Goal: Check status: Check status

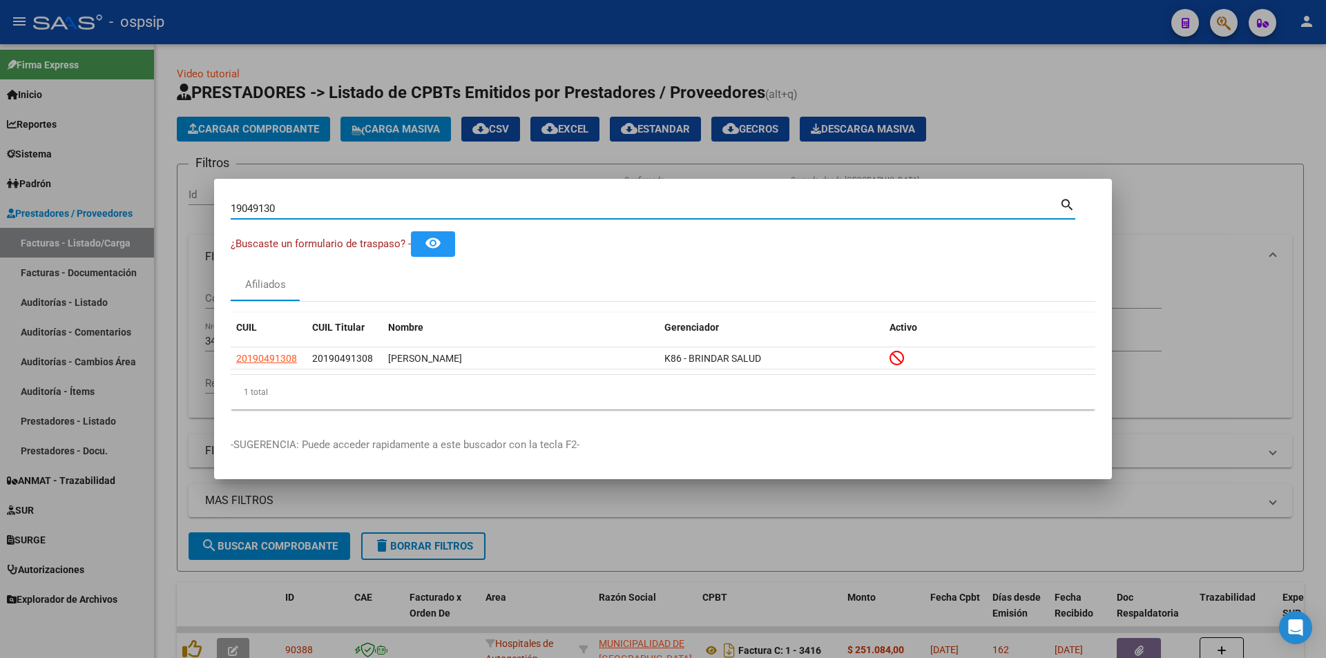
click at [352, 207] on input "19049130" at bounding box center [645, 208] width 829 height 12
paste input "44763941"
type input "44763941"
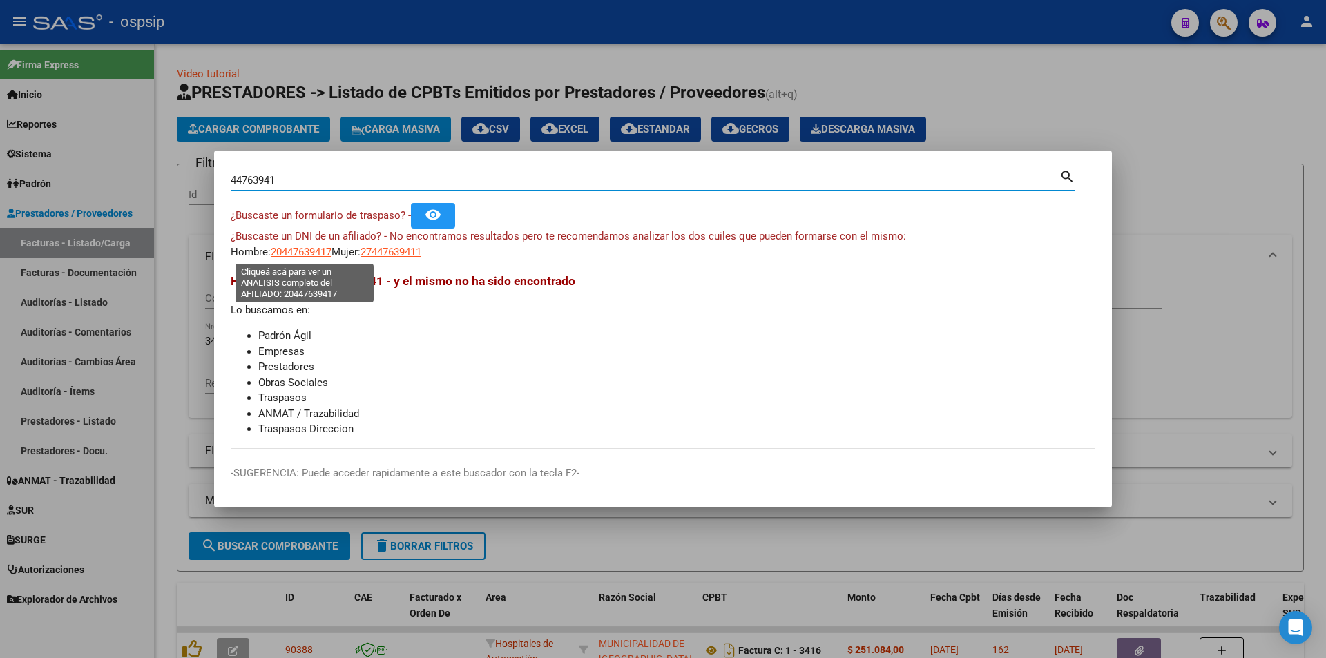
click at [307, 246] on span "20447639417" at bounding box center [301, 252] width 61 height 12
type textarea "20447639417"
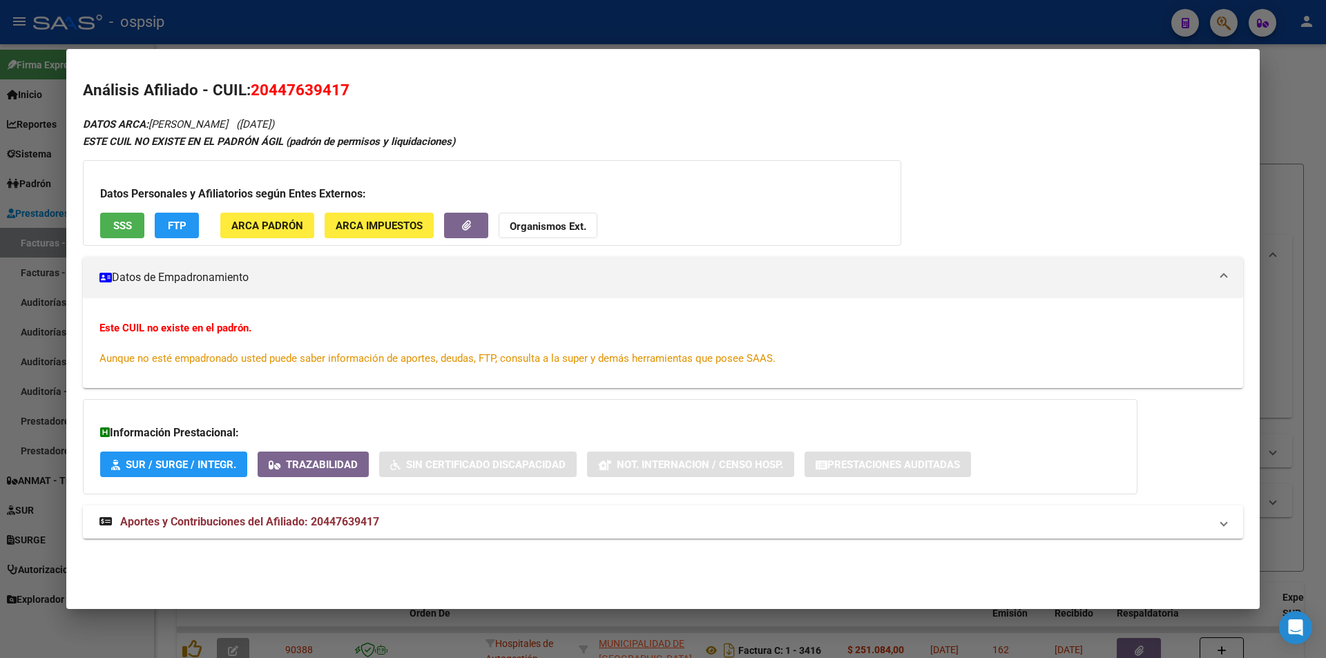
click at [124, 218] on button "SSS" at bounding box center [122, 226] width 44 height 26
click at [220, 513] on mat-expansion-panel-header "Aportes y Contribuciones del Afiliado: 20447639417" at bounding box center [663, 522] width 1160 height 33
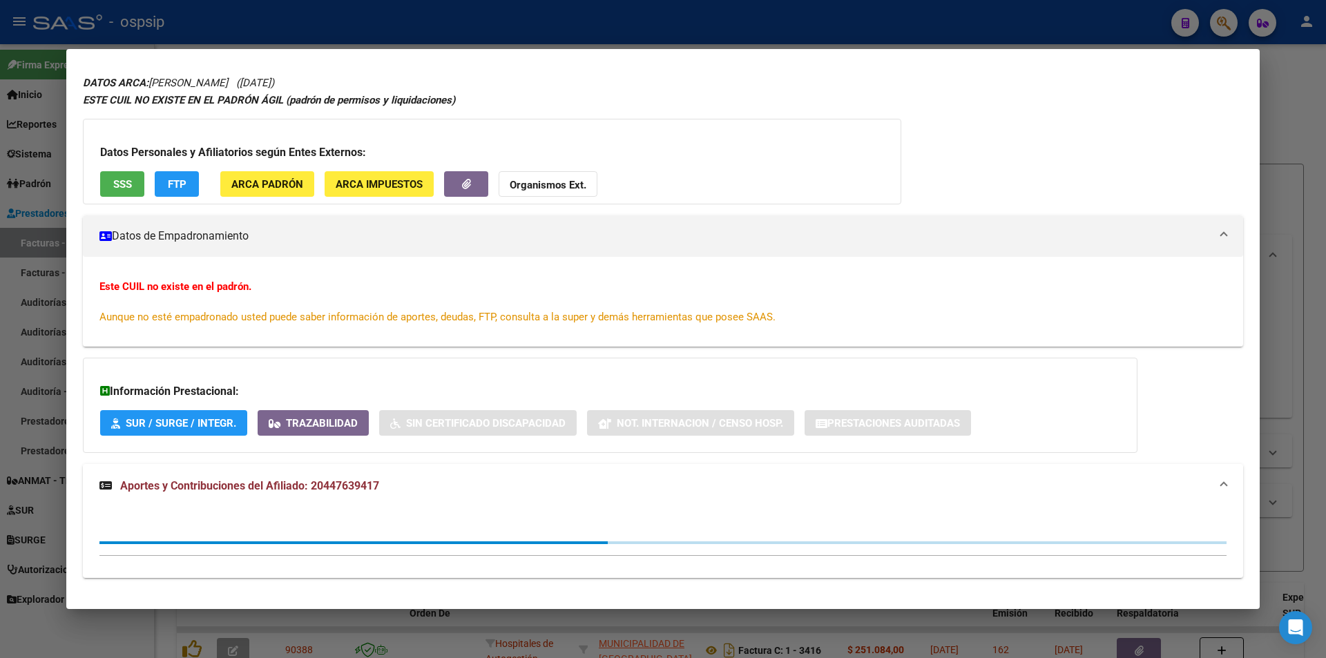
scroll to position [58, 0]
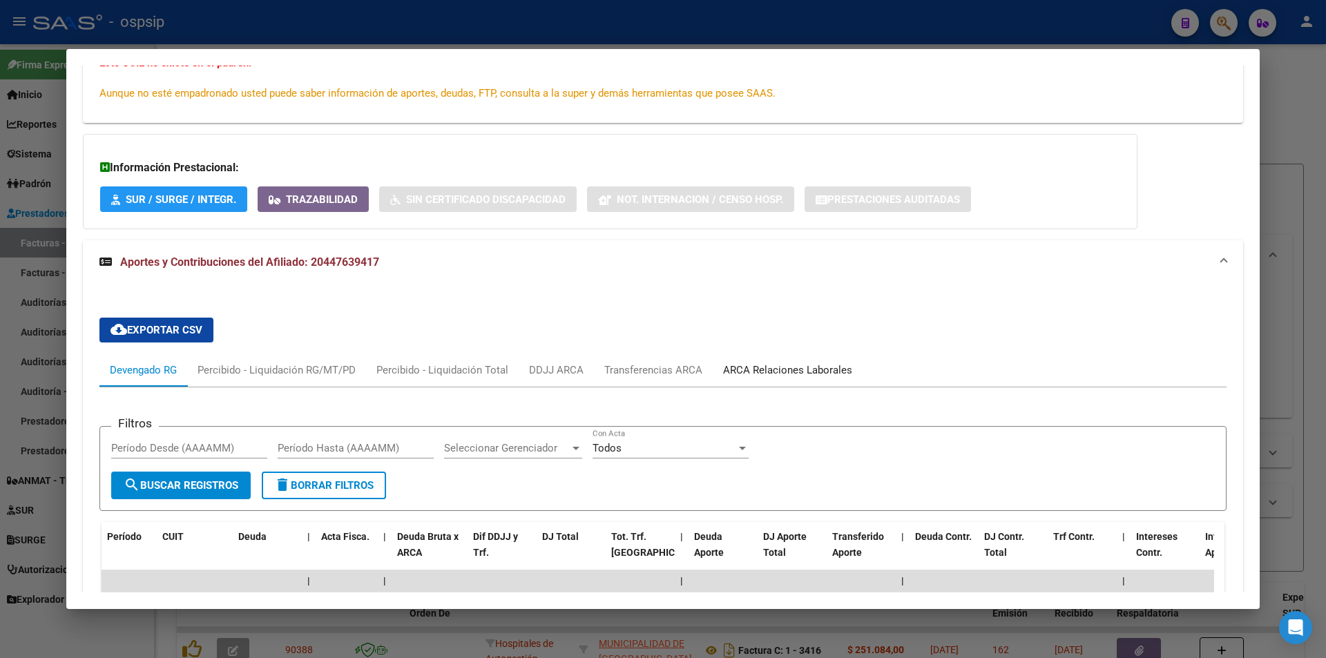
click at [746, 372] on div "ARCA Relaciones Laborales" at bounding box center [787, 370] width 129 height 15
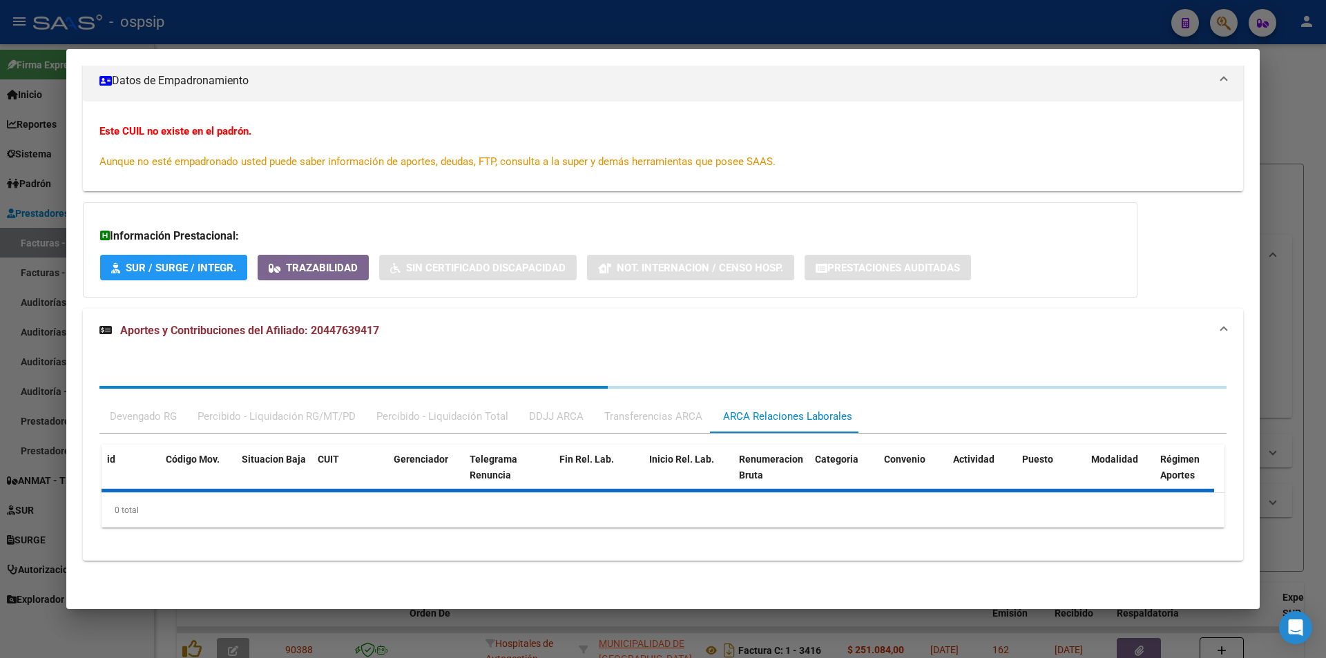
scroll to position [265, 0]
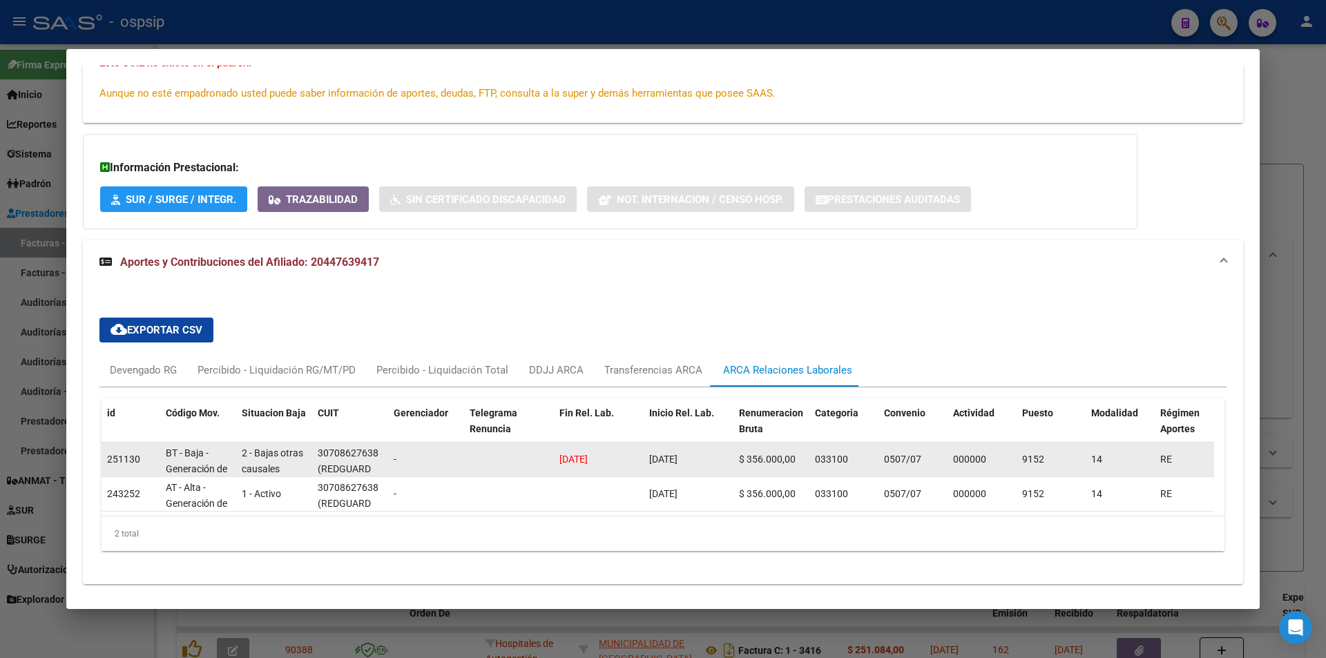
drag, startPoint x: 646, startPoint y: 451, endPoint x: 715, endPoint y: 463, distance: 69.4
click at [715, 463] on datatable-body-cell "[DATE]" at bounding box center [689, 460] width 90 height 34
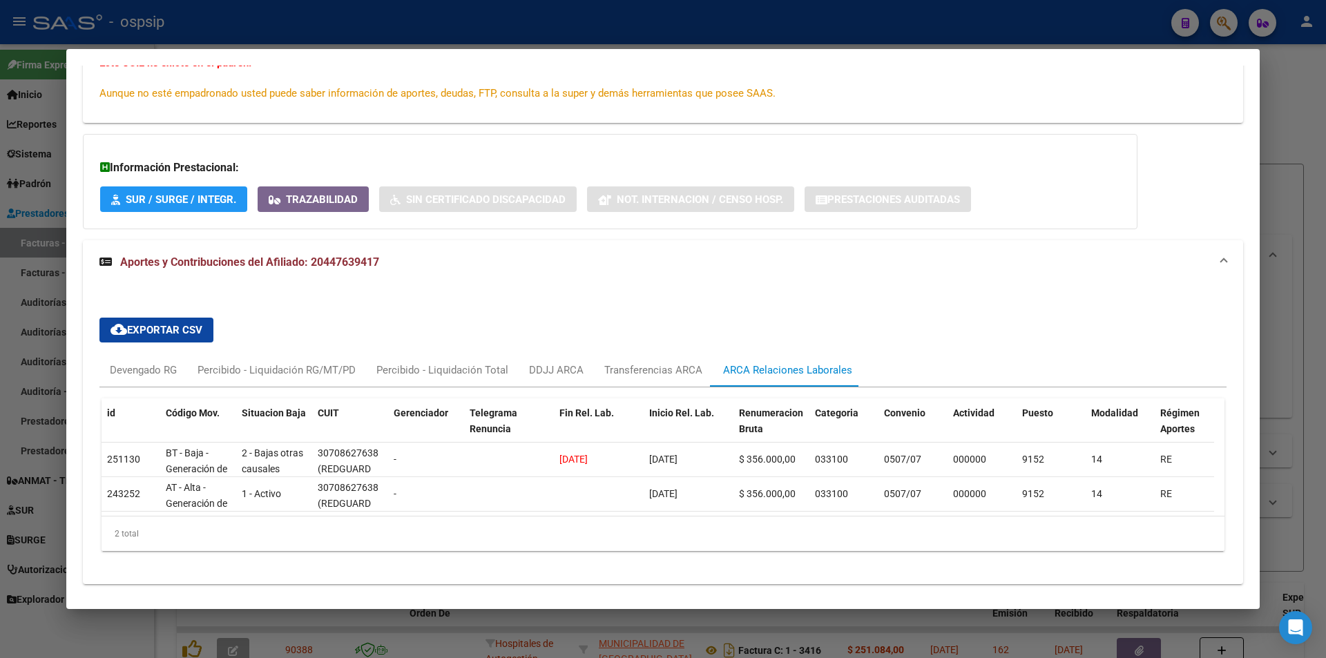
click at [779, 276] on mat-expansion-panel-header "Aportes y Contribuciones del Afiliado: 20447639417" at bounding box center [663, 262] width 1160 height 44
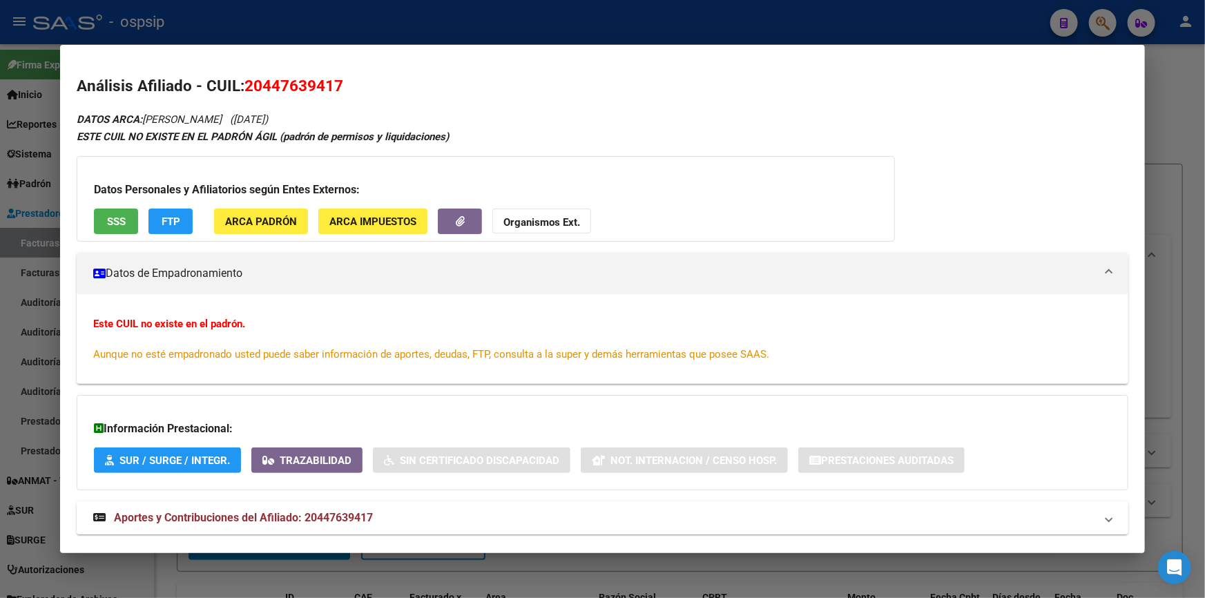
scroll to position [28, 0]
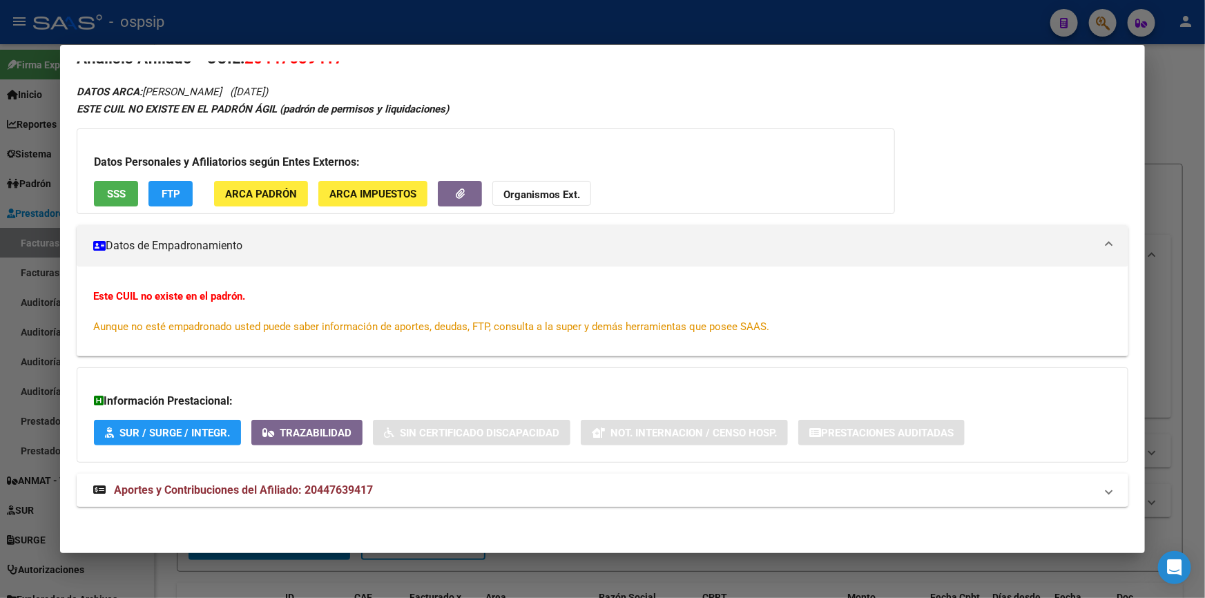
click at [211, 486] on span "Aportes y Contribuciones del Afiliado: 20447639417" at bounding box center [243, 489] width 259 height 13
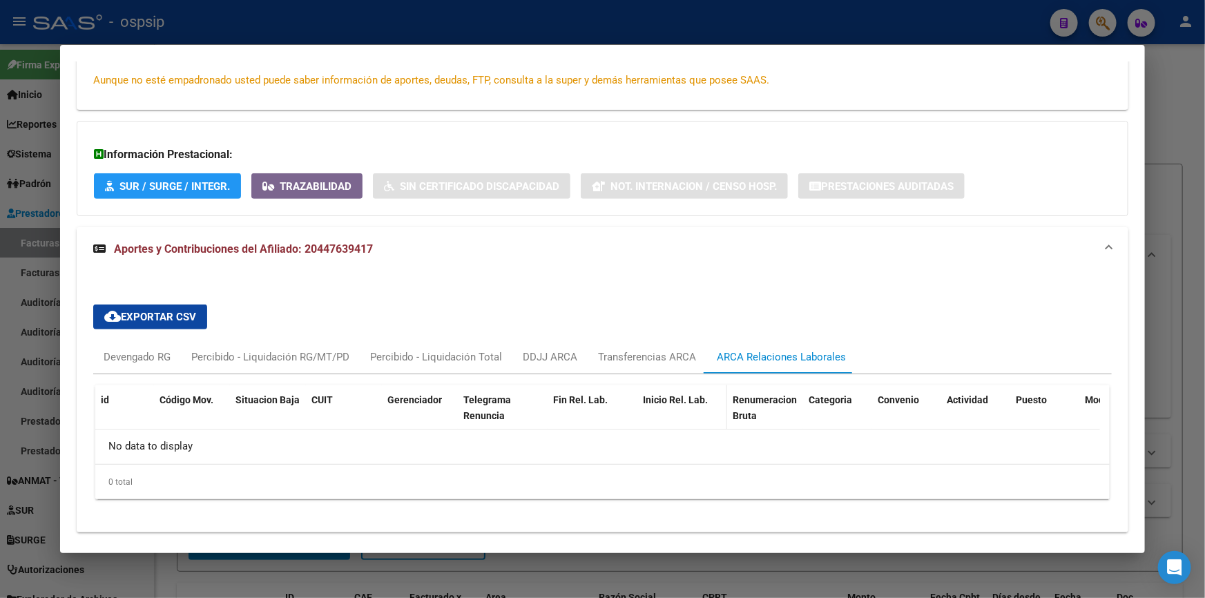
scroll to position [300, 0]
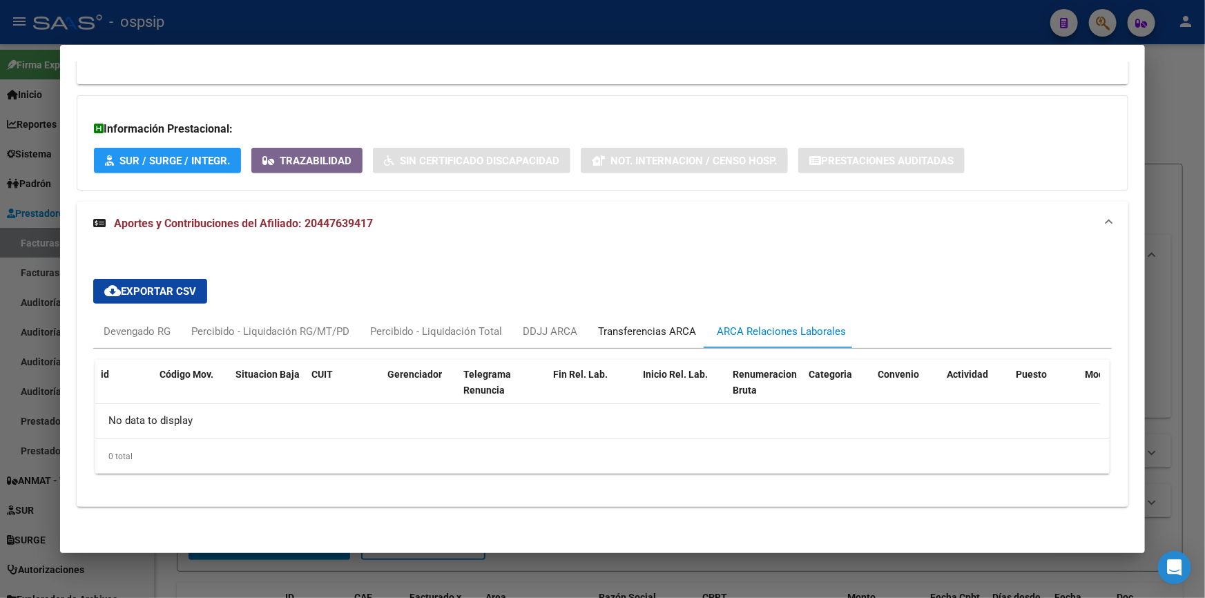
click at [655, 320] on div "Transferencias ARCA" at bounding box center [647, 331] width 119 height 33
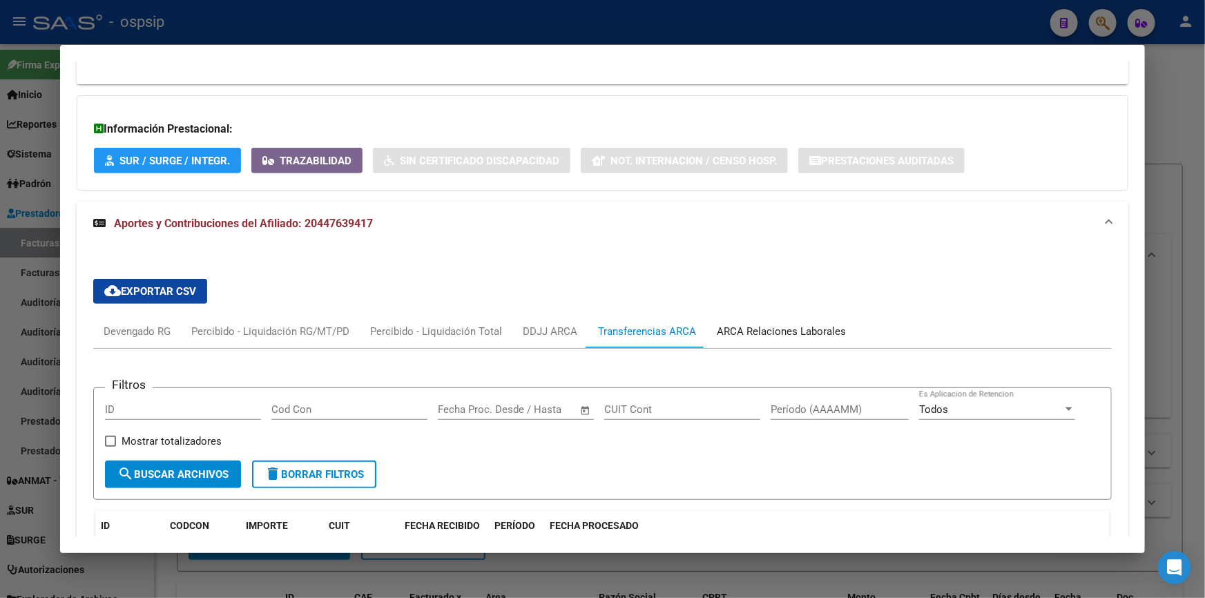
click at [739, 324] on div "ARCA Relaciones Laborales" at bounding box center [781, 331] width 129 height 15
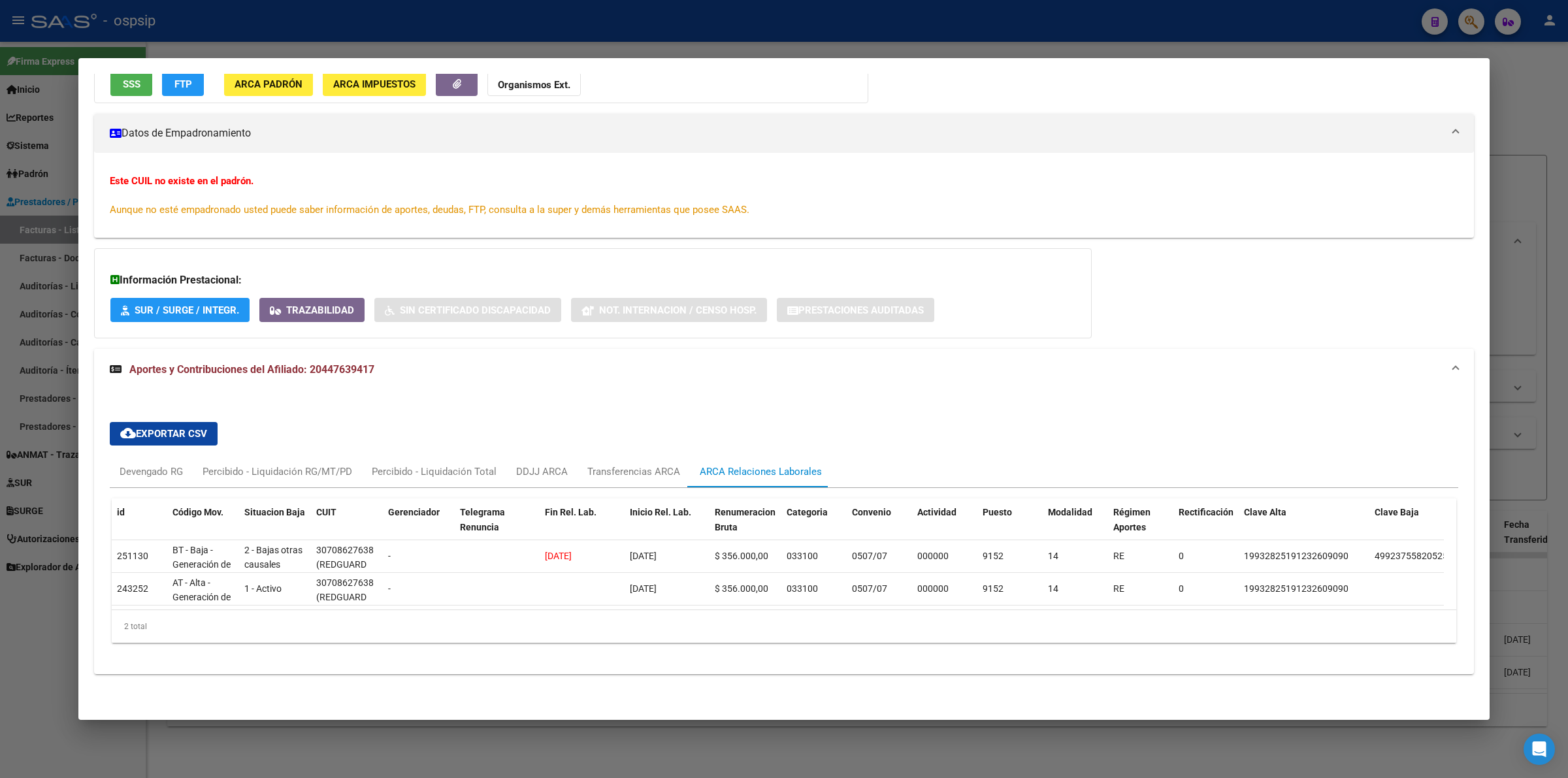
scroll to position [153, 0]
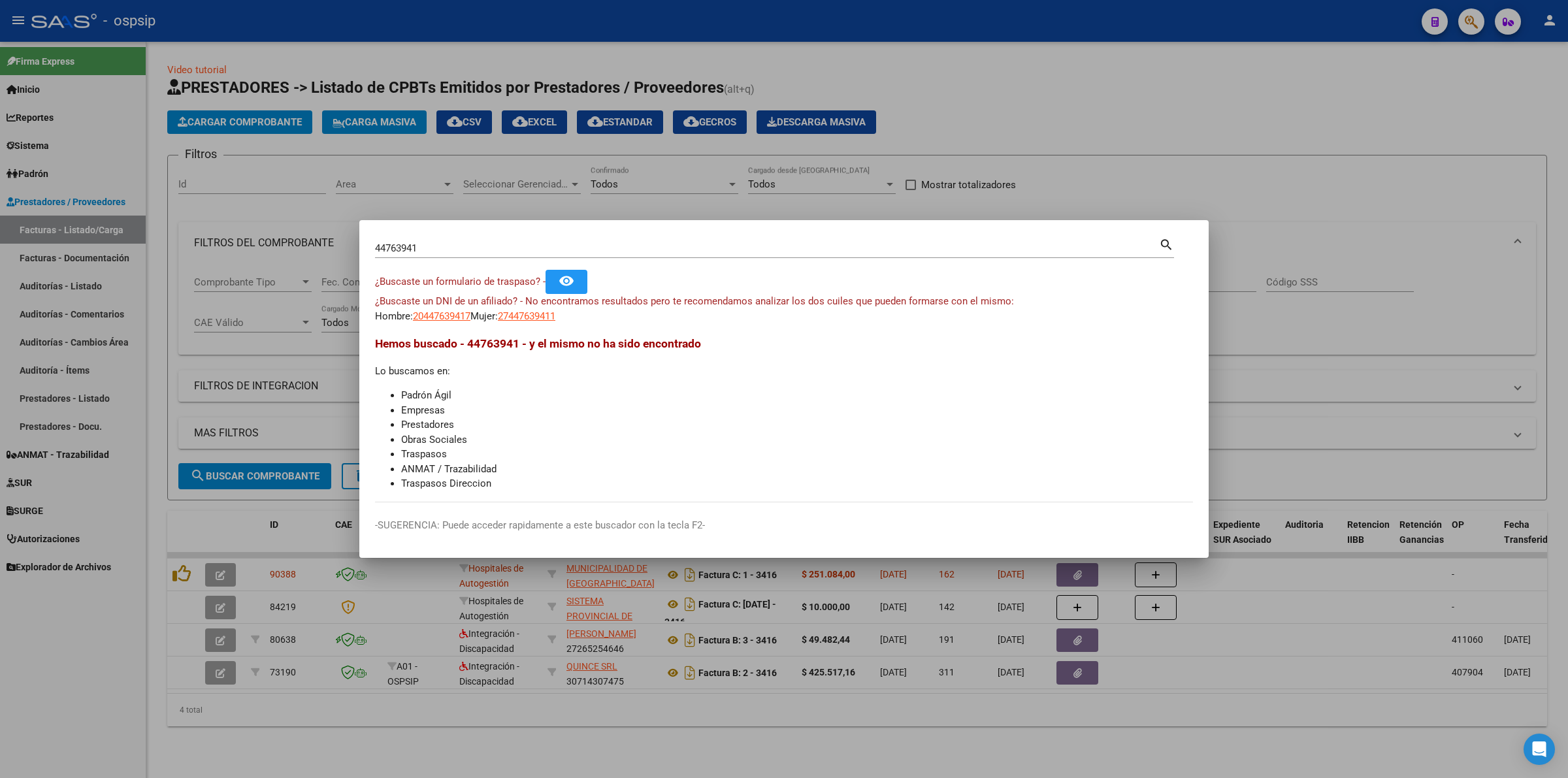
click at [426, 248] on input "44763941" at bounding box center [766, 248] width 784 height 11
paste input "35710579"
type input "35710579"
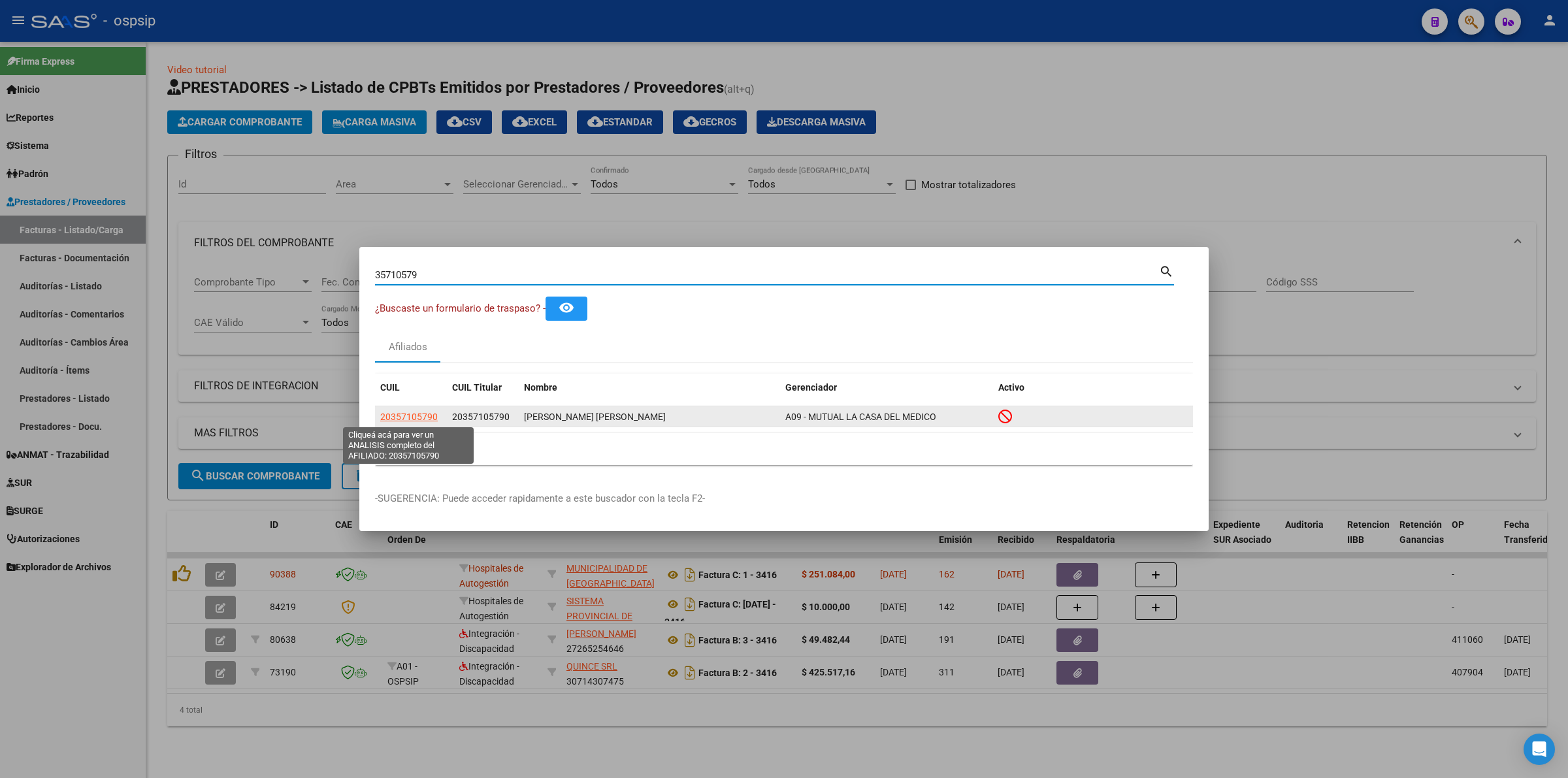
click at [430, 416] on span "20357105790" at bounding box center [409, 416] width 58 height 10
type textarea "20357105790"
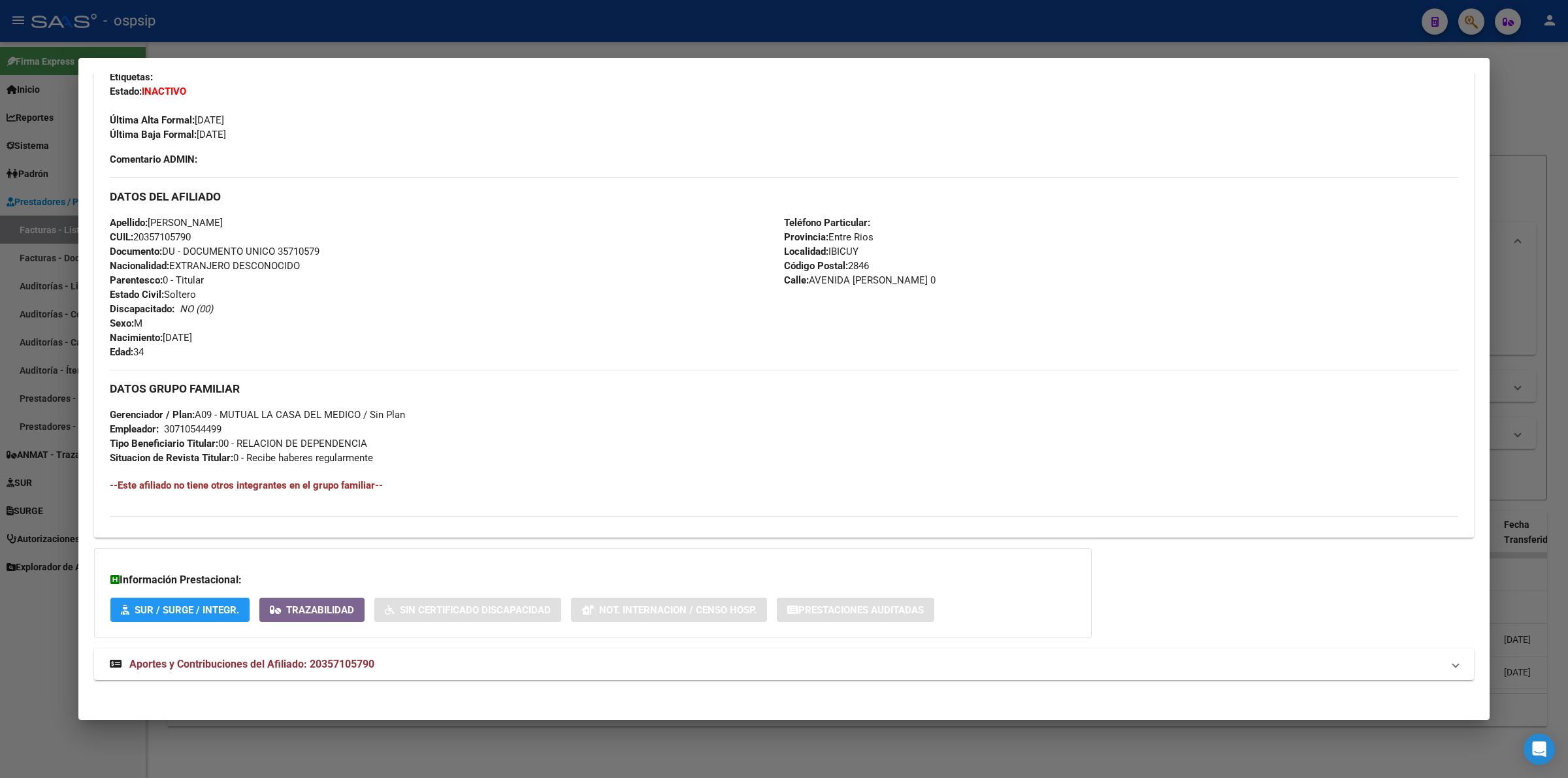
scroll to position [335, 0]
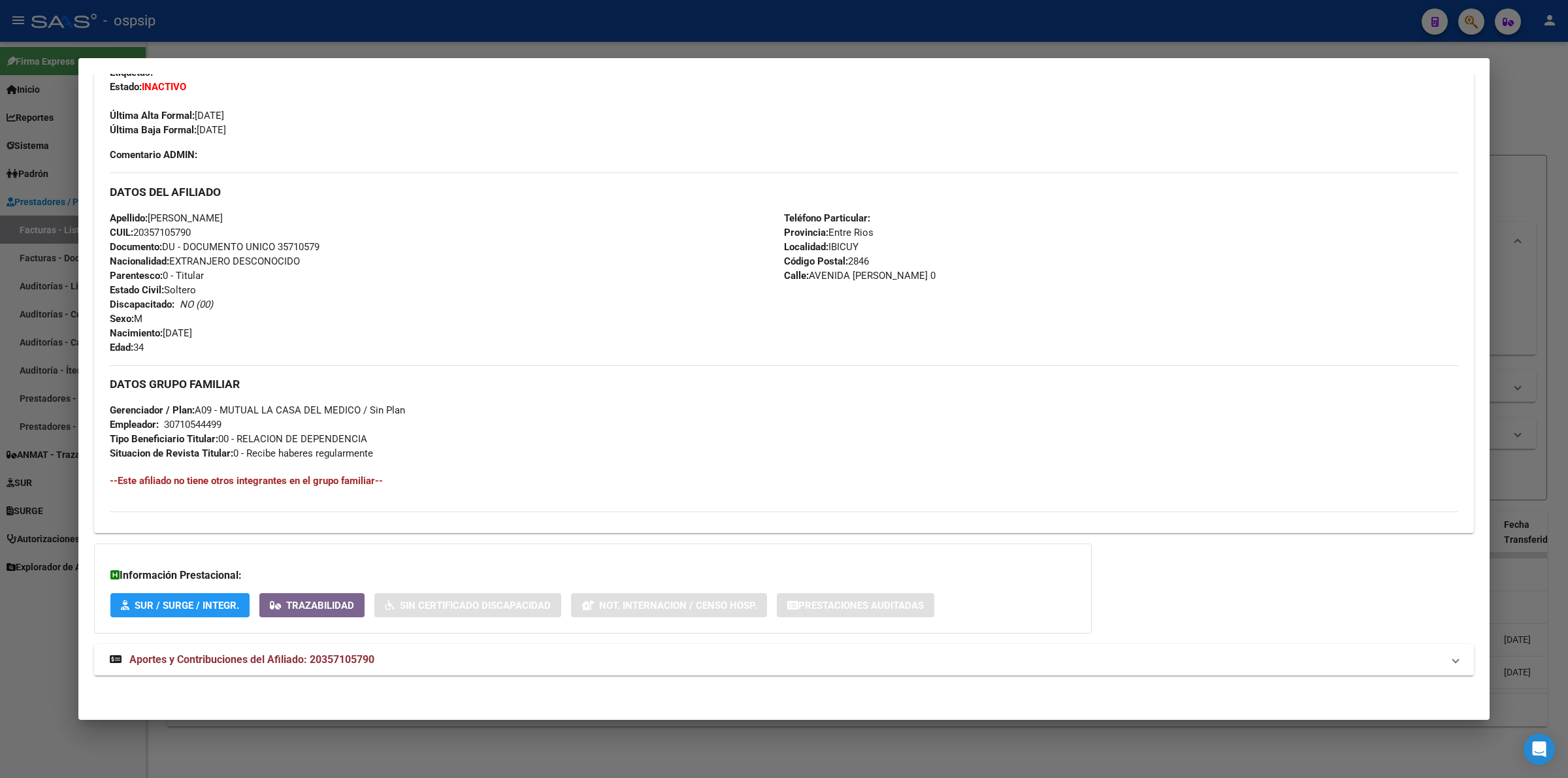
click at [334, 622] on span "Aportes y Contribuciones del Afiliado: 20357105790" at bounding box center [252, 660] width 245 height 12
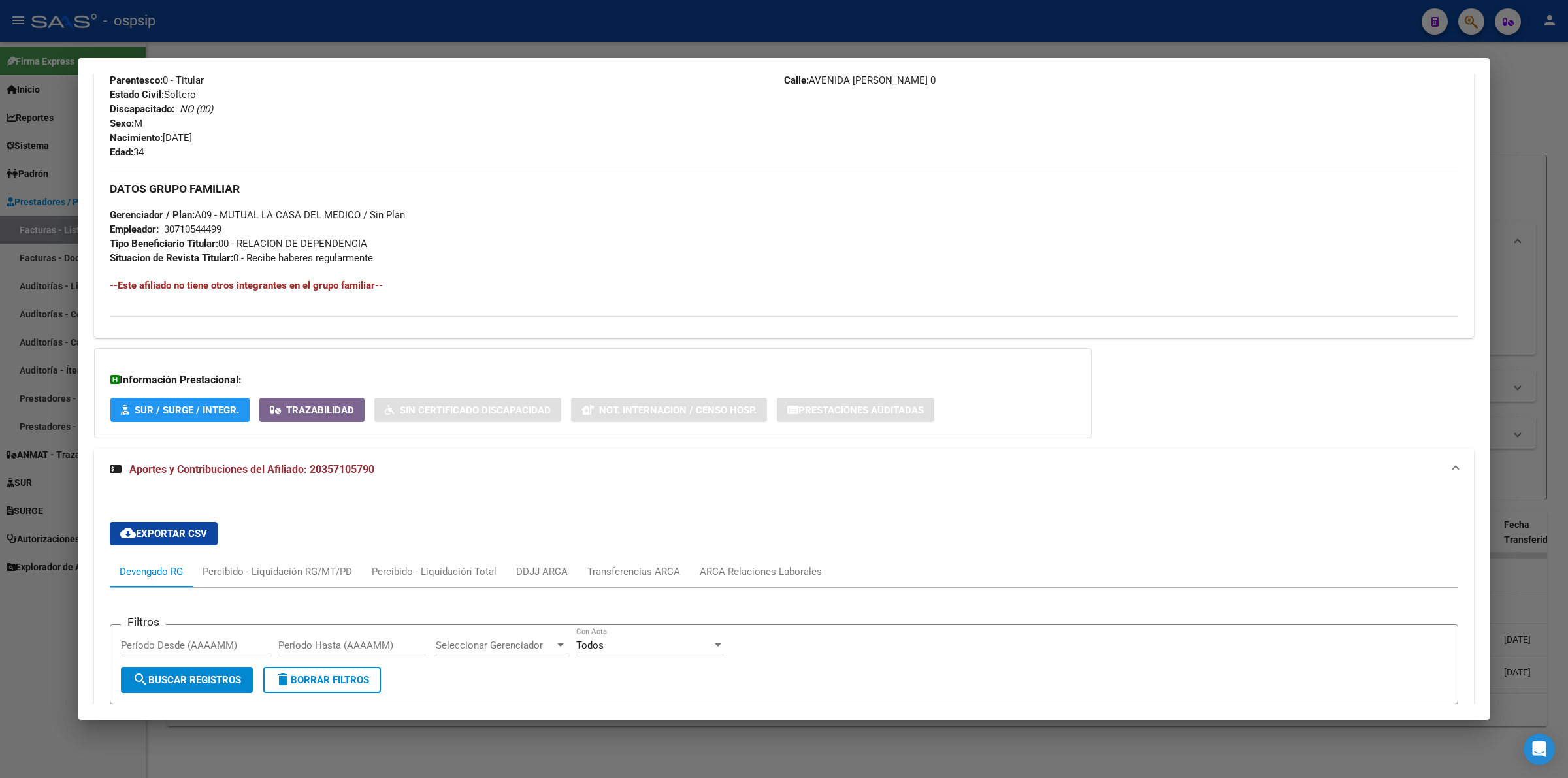
scroll to position [825, 0]
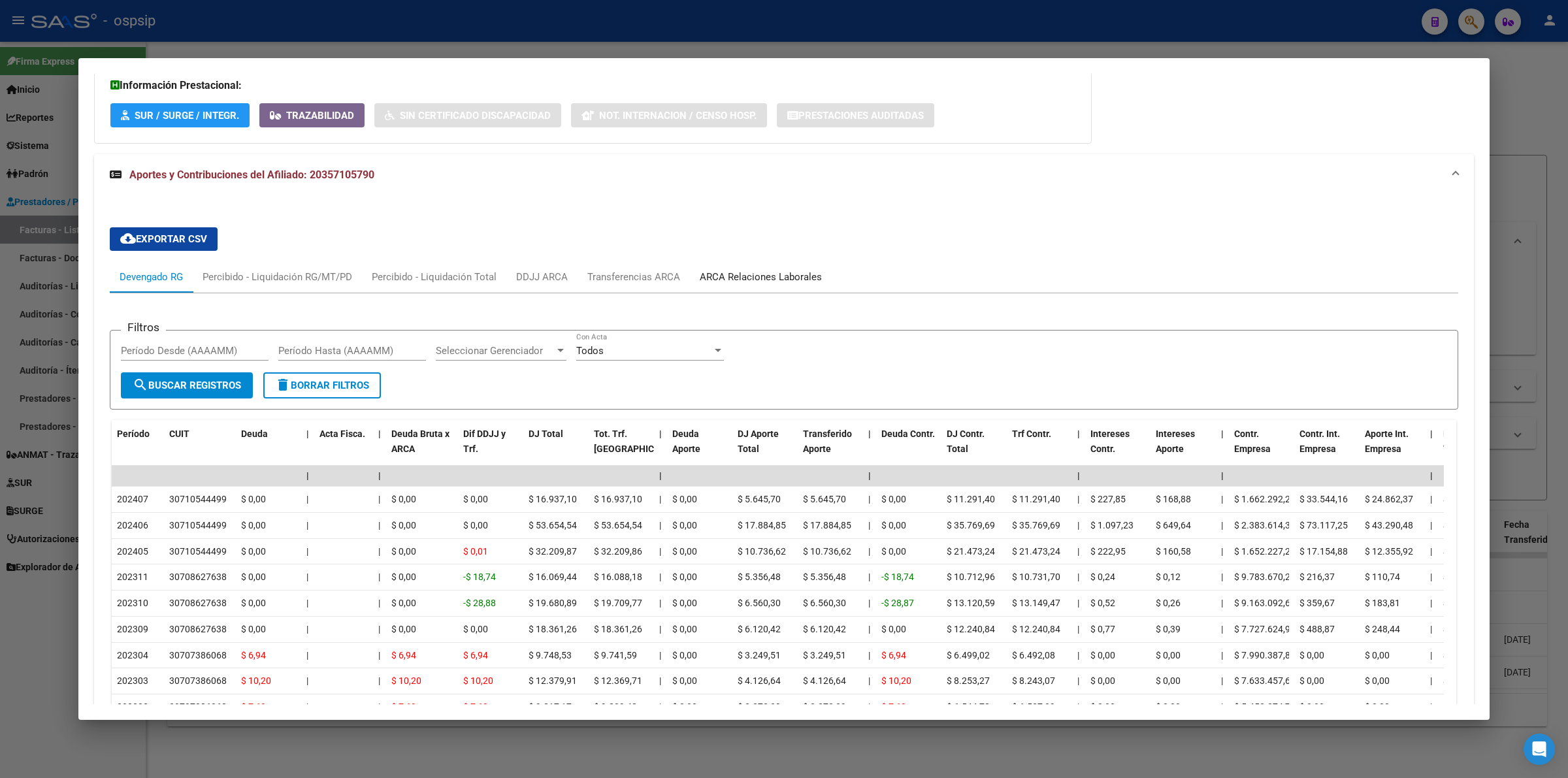
click at [749, 270] on div "ARCA Relaciones Laborales" at bounding box center [761, 276] width 122 height 14
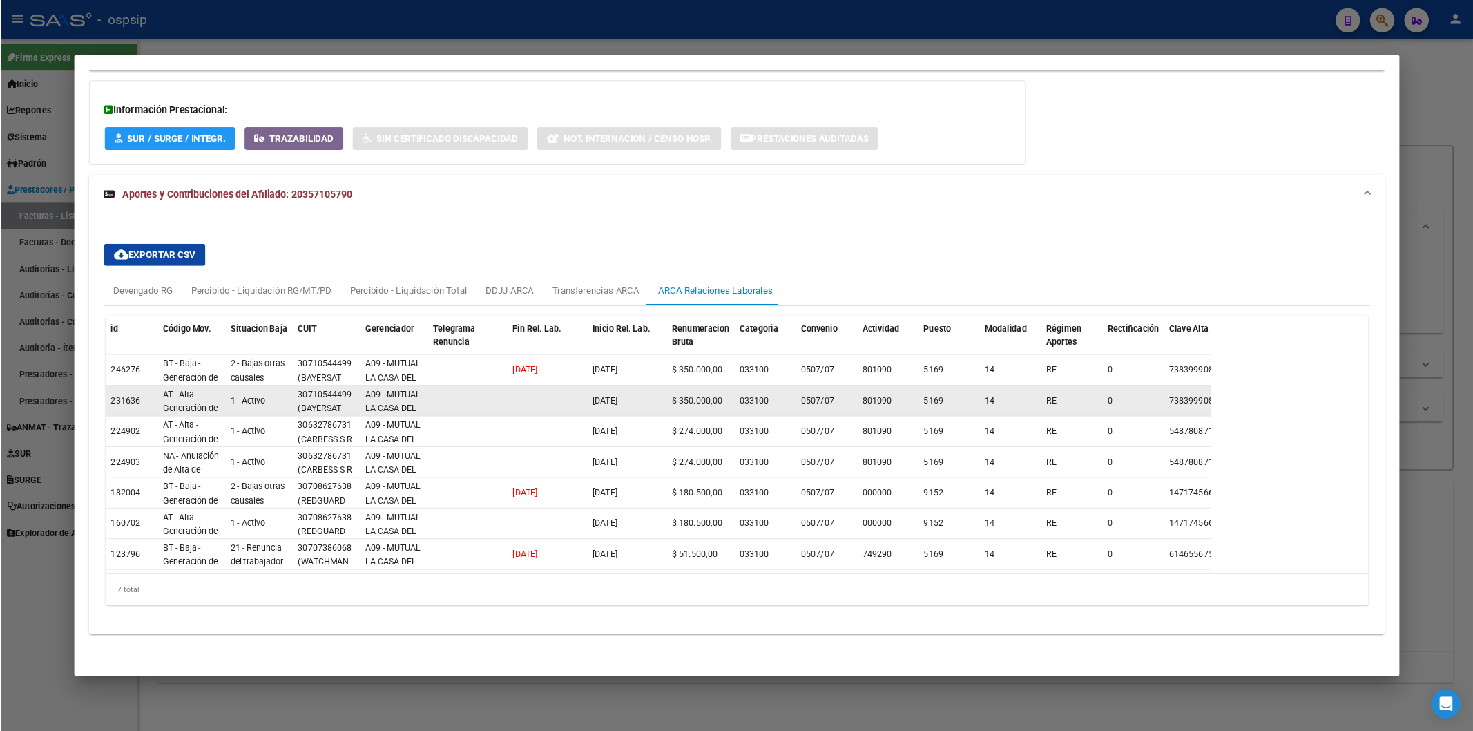
scroll to position [851, 0]
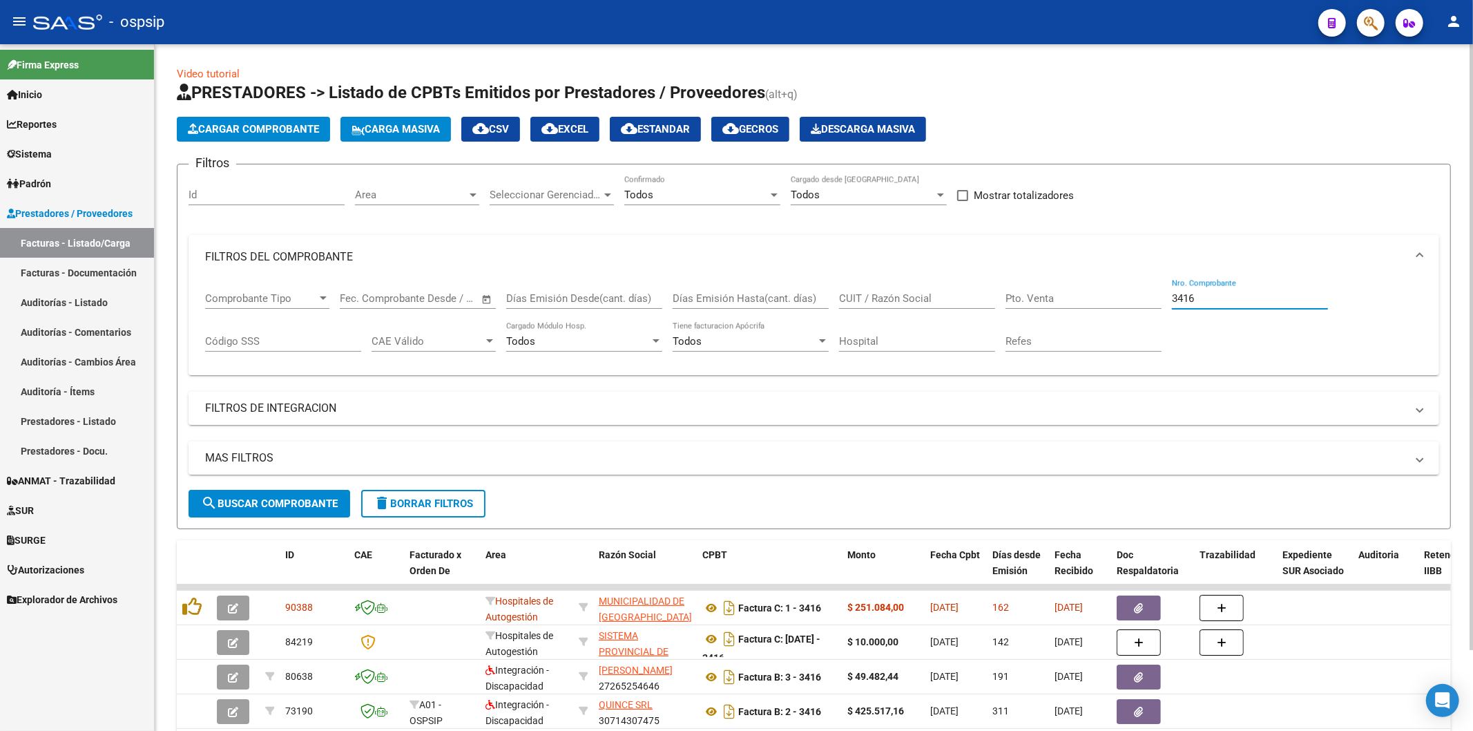
click at [1225, 296] on input "3416" at bounding box center [1250, 298] width 156 height 12
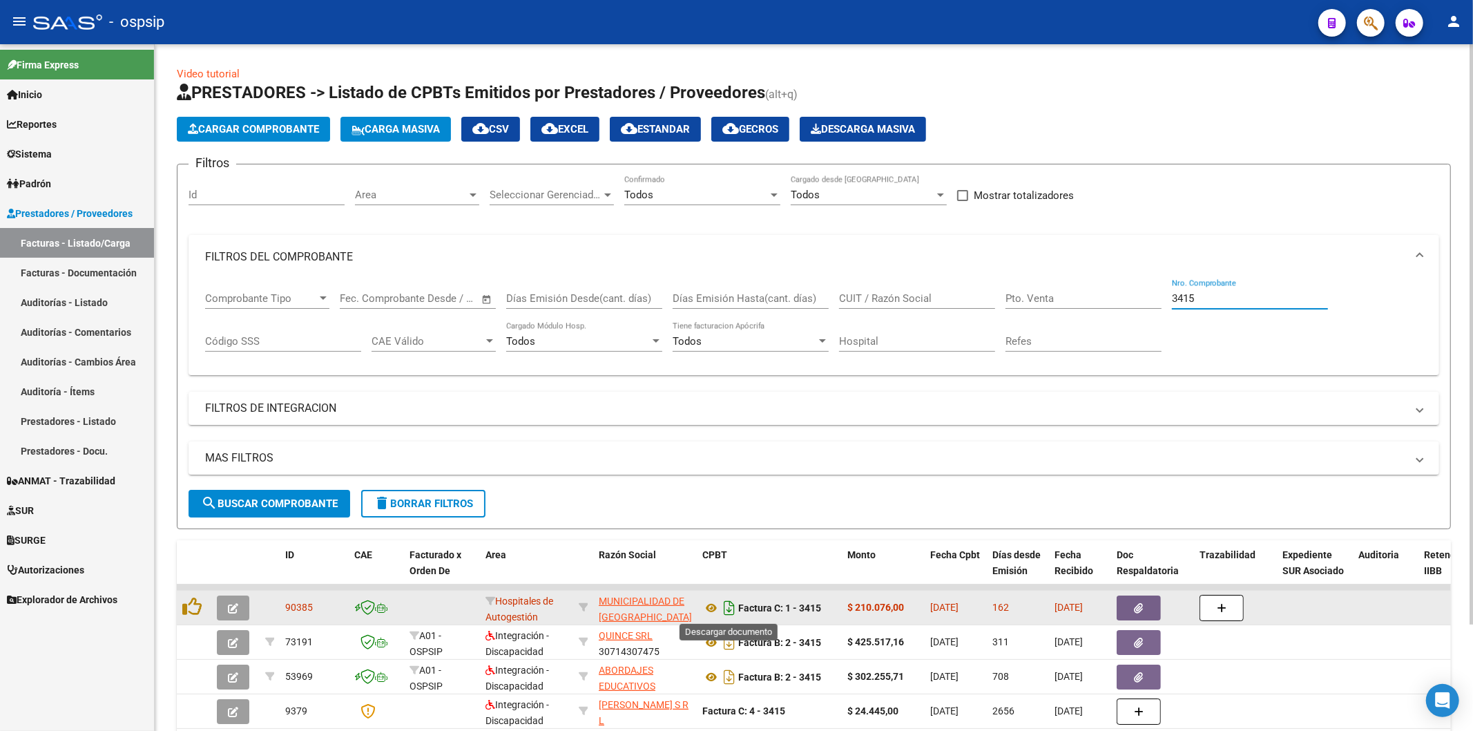
type input "3415"
click at [731, 613] on icon "Descargar documento" at bounding box center [729, 608] width 18 height 22
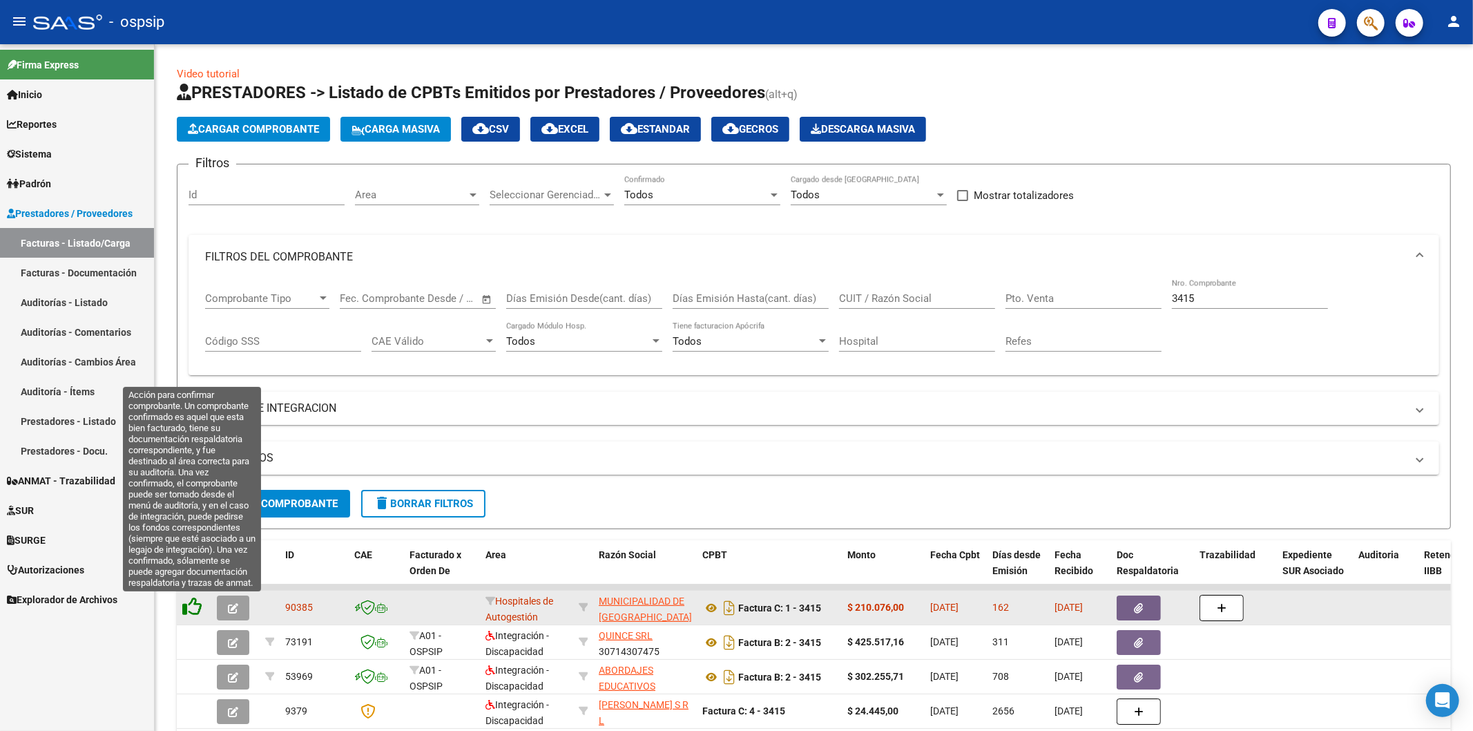
click at [191, 610] on icon at bounding box center [191, 606] width 19 height 19
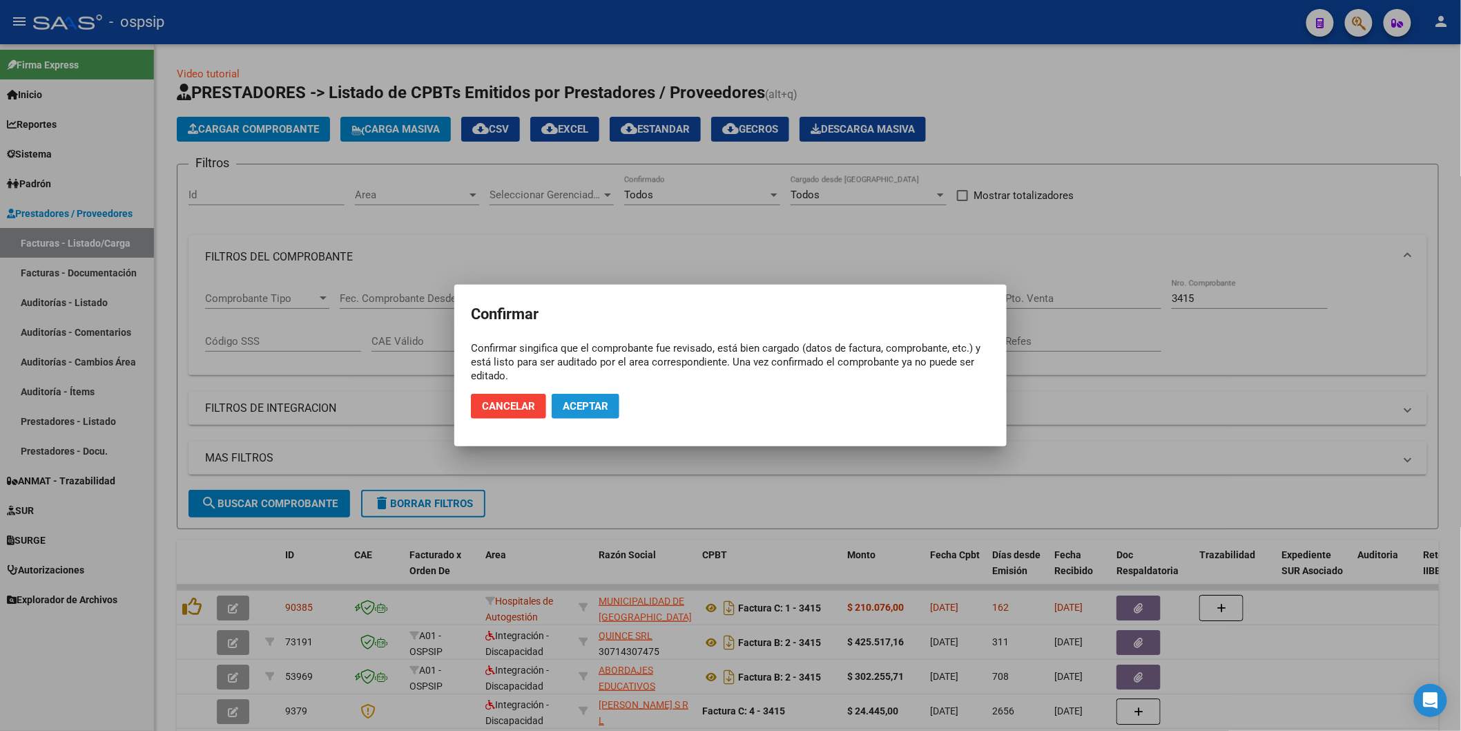
click at [602, 394] on button "Aceptar" at bounding box center [586, 406] width 68 height 25
